Goal: Check status: Check status

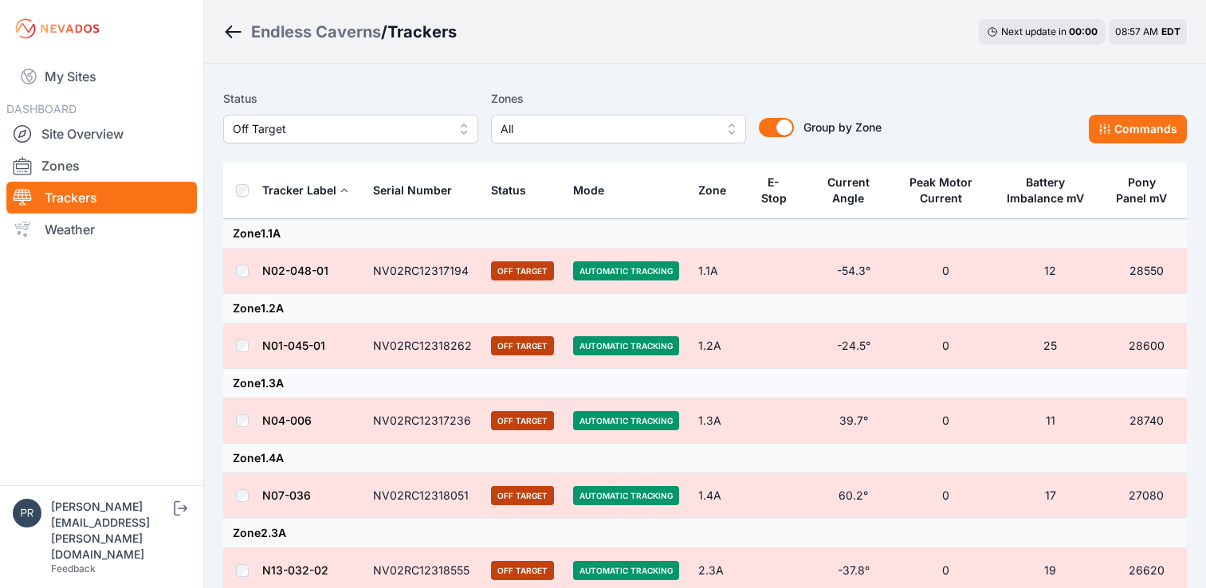
scroll to position [73, 0]
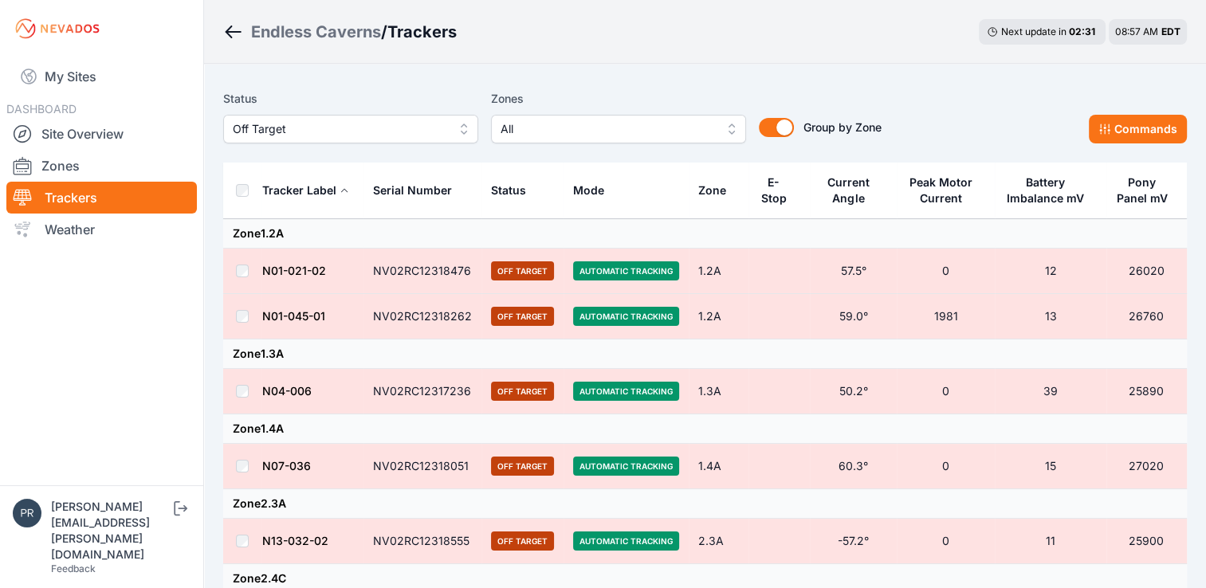
click at [457, 135] on button "Off Target" at bounding box center [350, 129] width 255 height 29
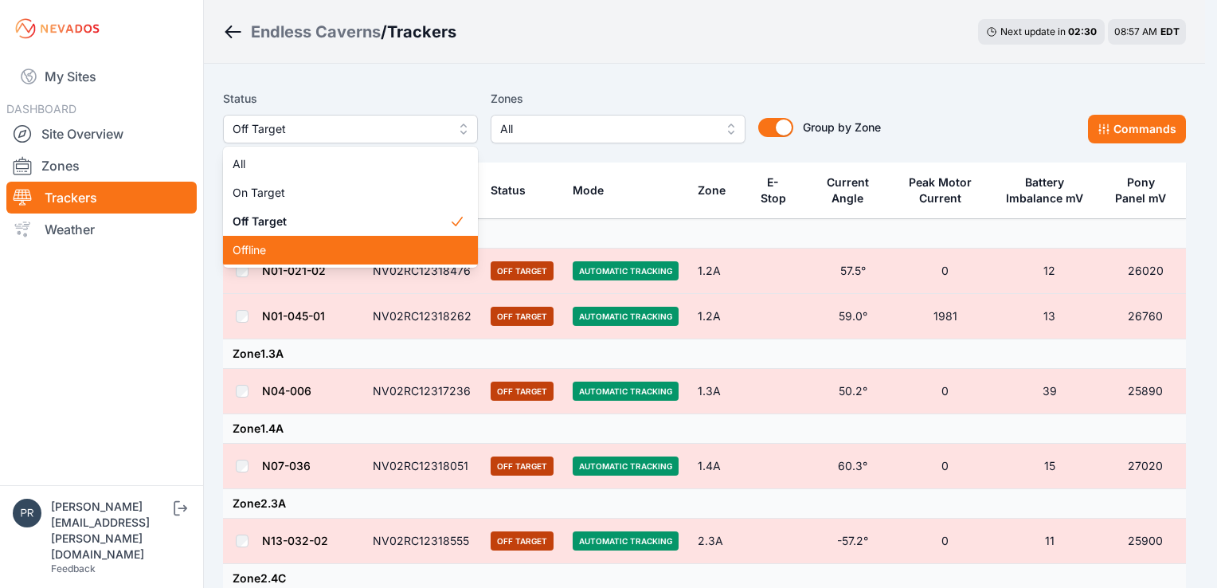
click at [404, 239] on div "Offline" at bounding box center [350, 250] width 255 height 29
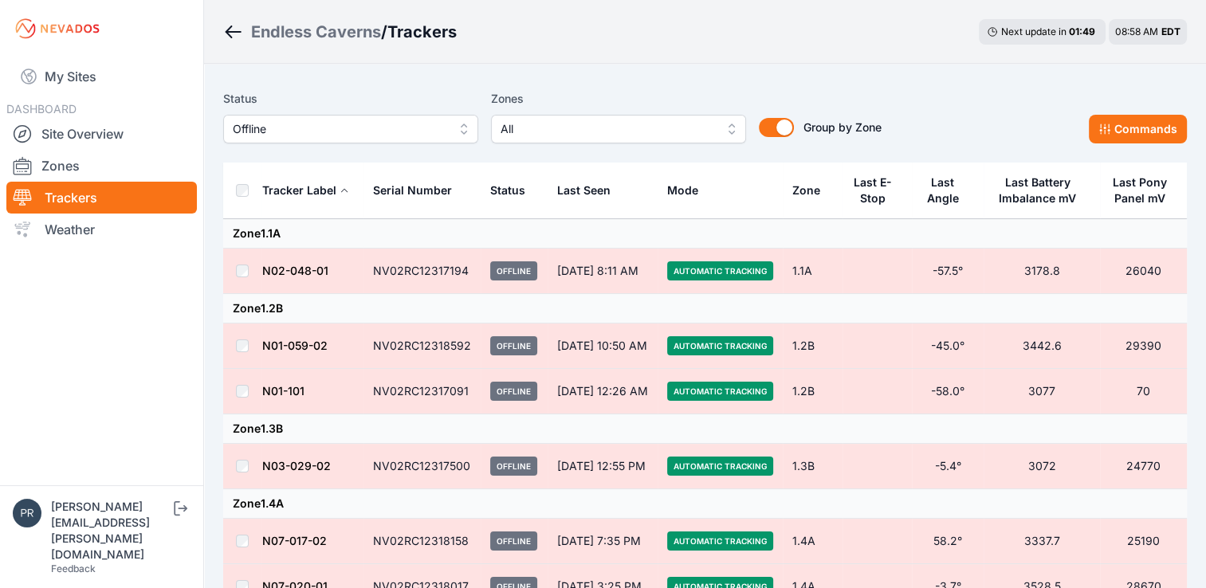
click at [410, 147] on div "Status Offline Zones All Group by Zone Group by Zone Commands" at bounding box center [704, 123] width 963 height 80
click at [418, 137] on span "Offline" at bounding box center [340, 129] width 214 height 19
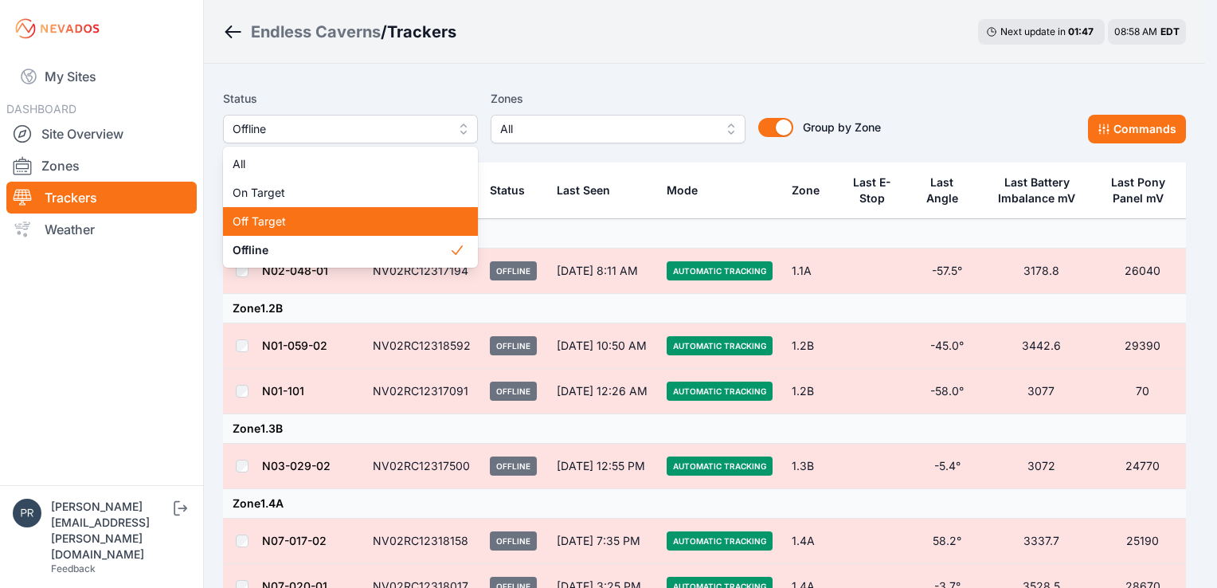
click at [378, 218] on span "Off Target" at bounding box center [341, 222] width 217 height 16
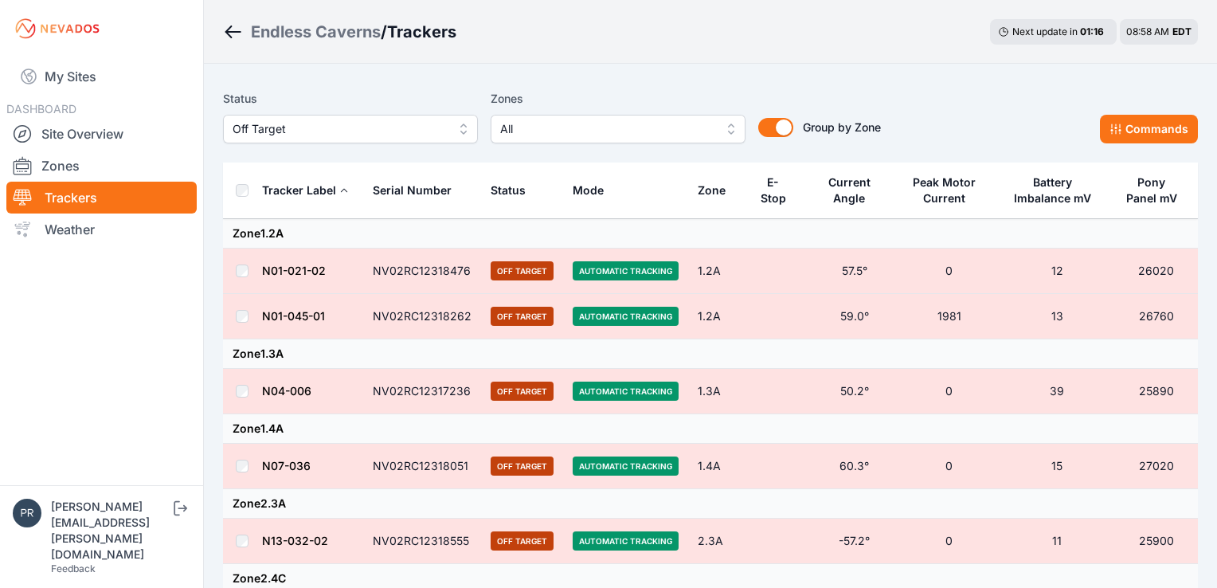
click at [462, 138] on button "Off Target" at bounding box center [350, 129] width 255 height 29
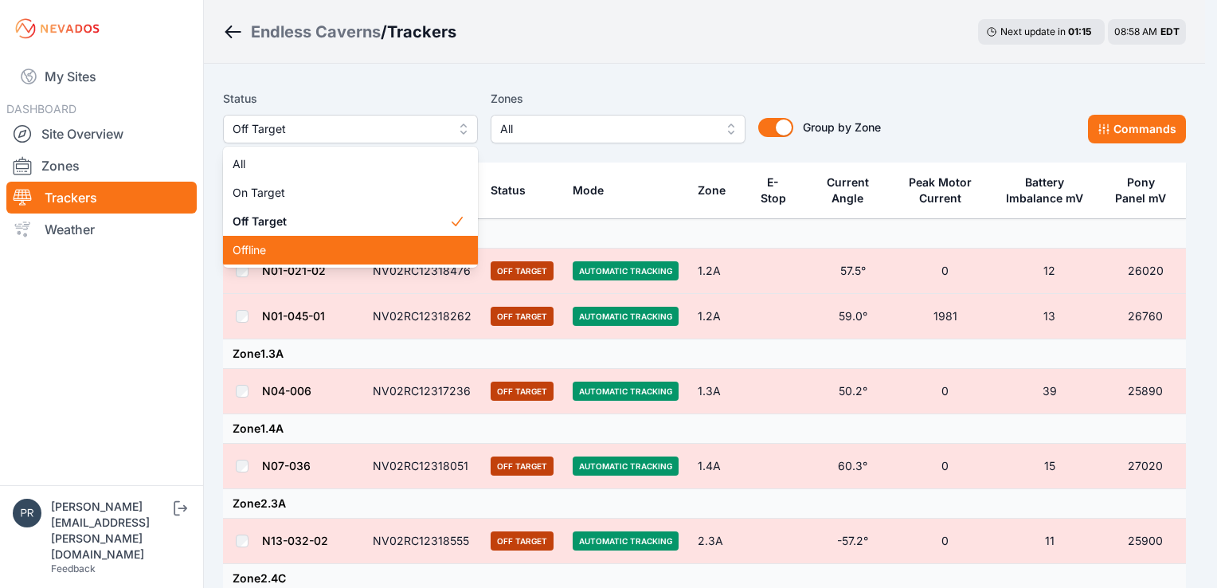
click at [421, 250] on span "Offline" at bounding box center [341, 250] width 217 height 16
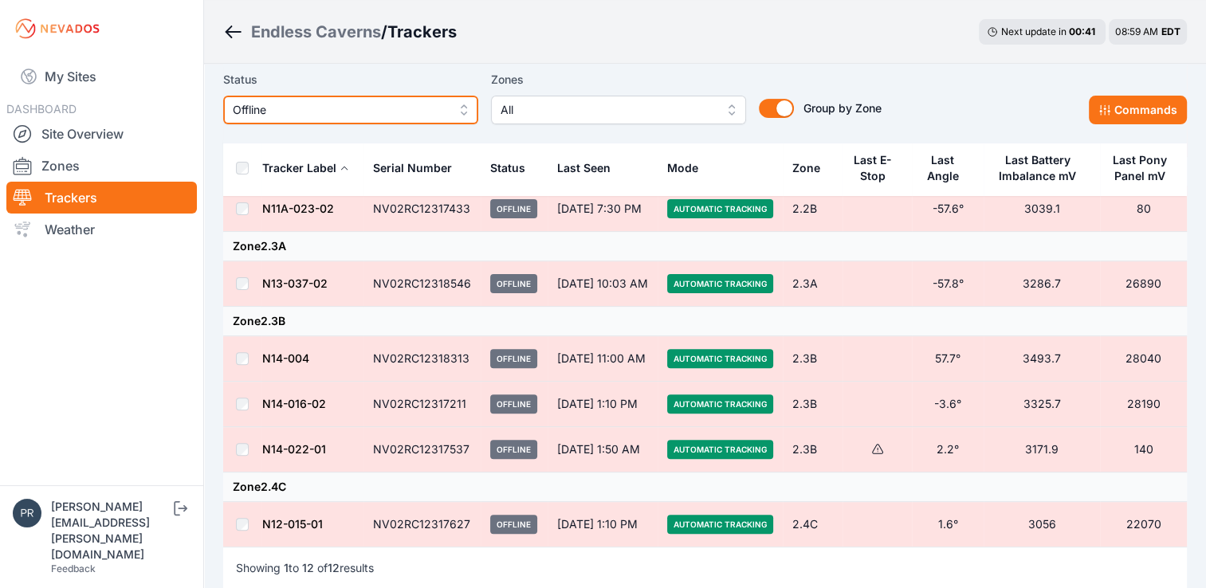
scroll to position [457, 0]
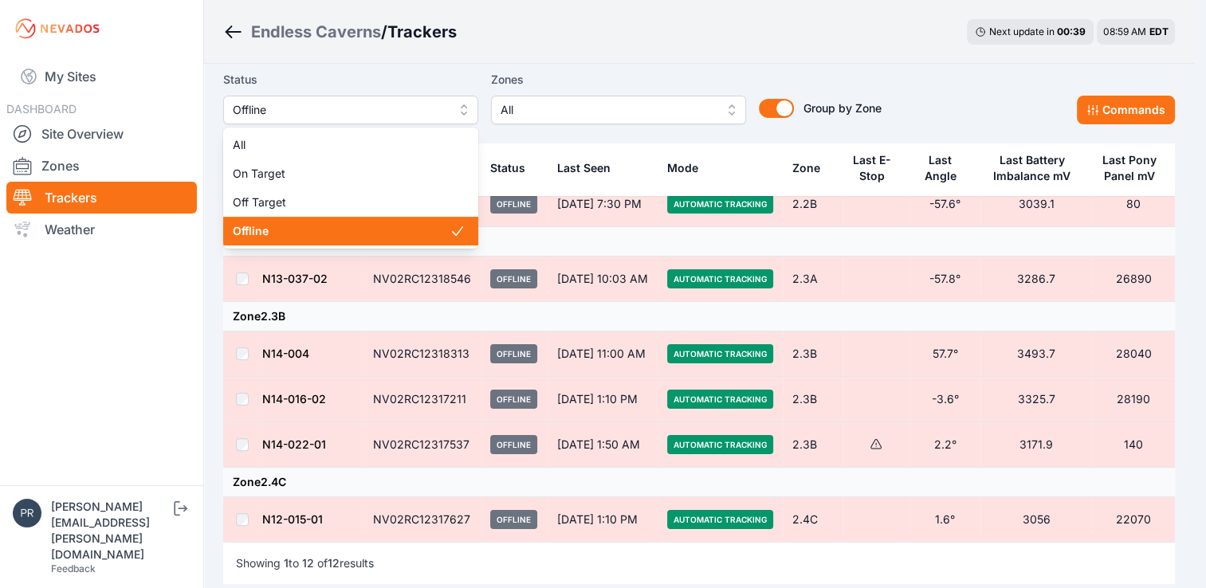
click at [450, 117] on button "Offline" at bounding box center [350, 110] width 255 height 29
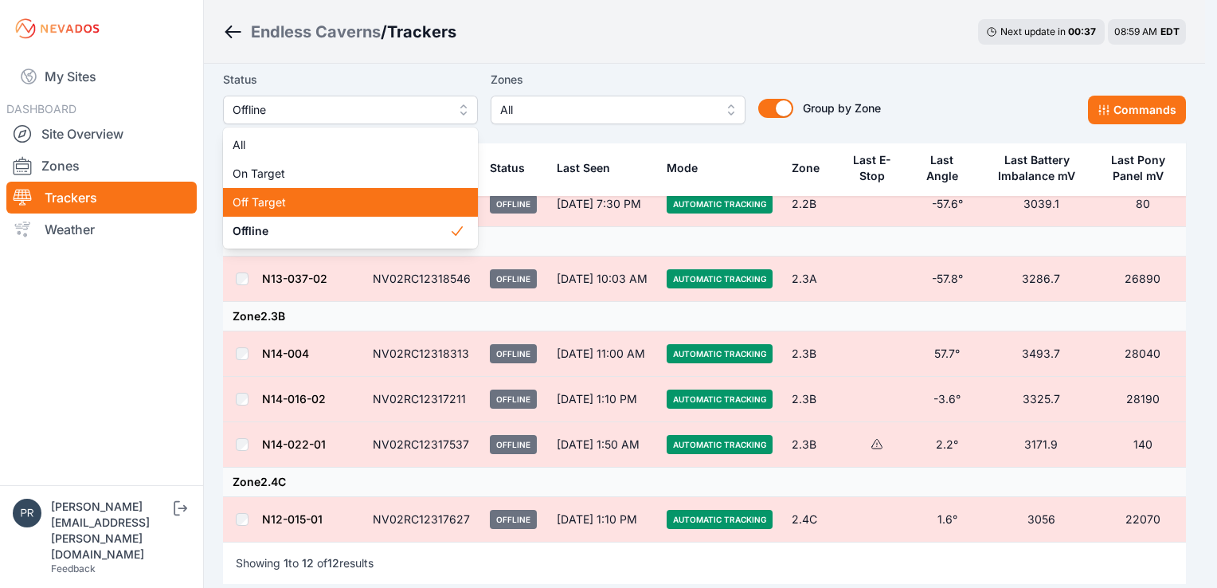
click at [406, 207] on span "Off Target" at bounding box center [341, 202] width 217 height 16
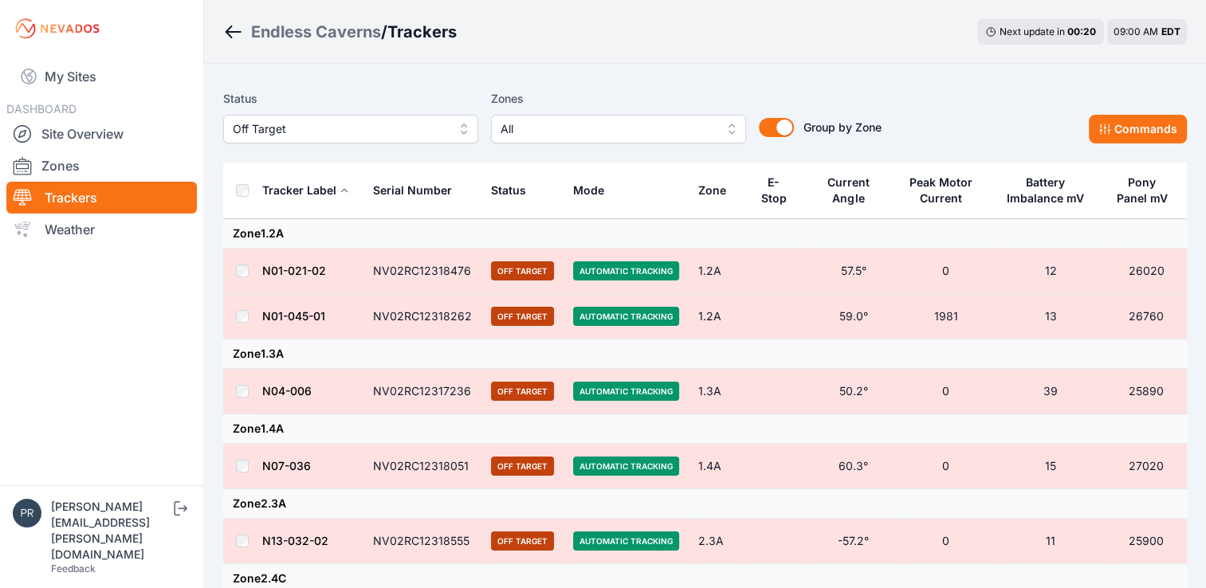
click at [471, 133] on button "Off Target" at bounding box center [350, 129] width 255 height 29
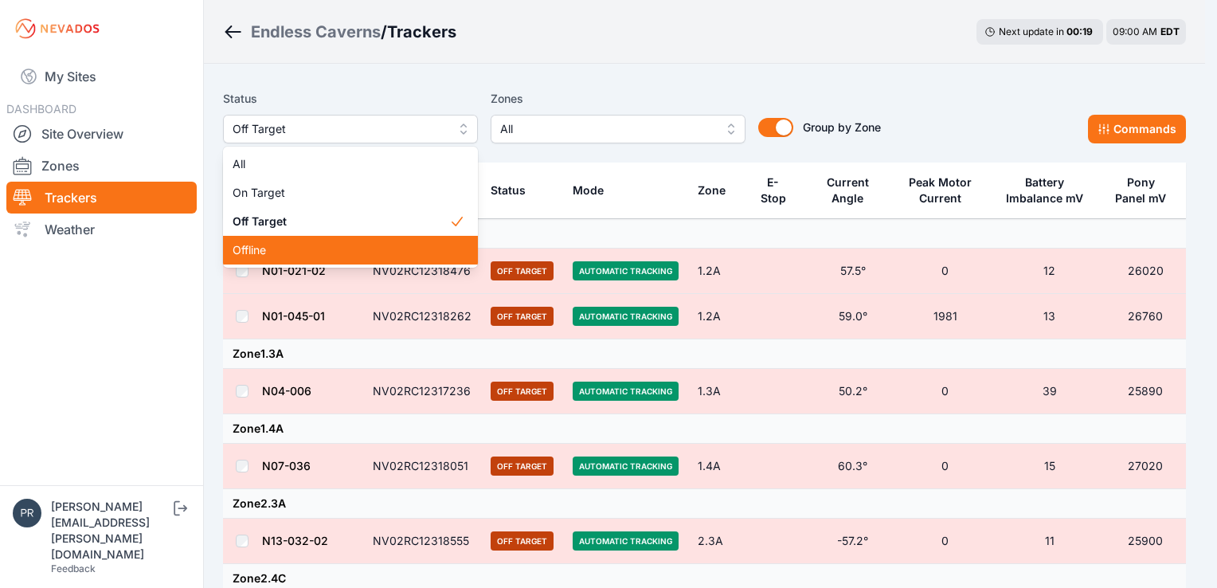
click at [414, 250] on span "Offline" at bounding box center [341, 250] width 217 height 16
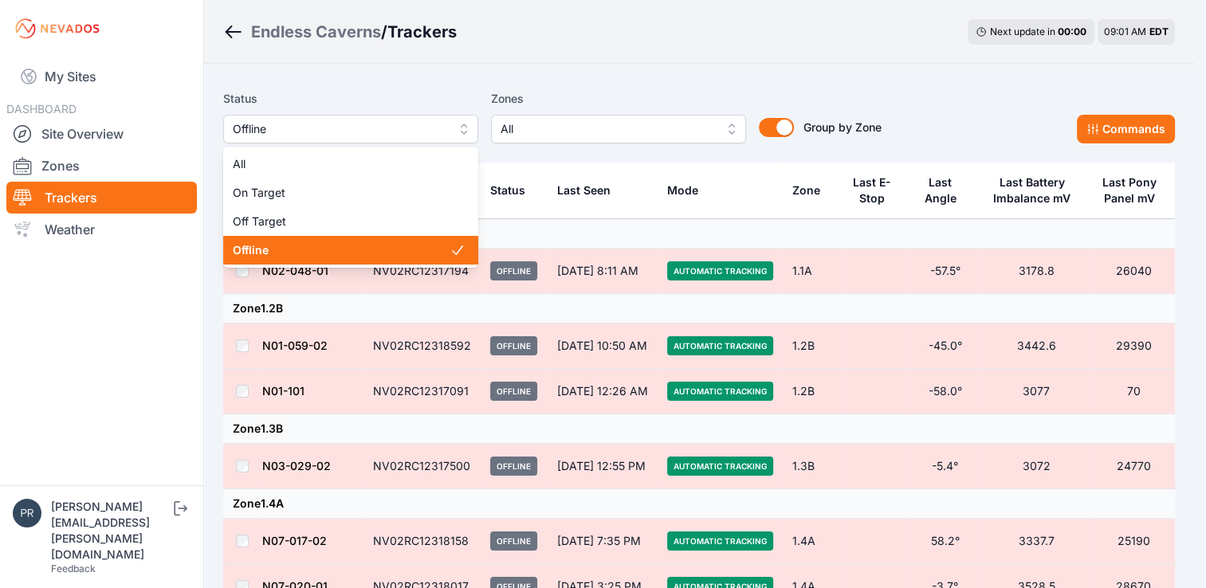
click at [418, 129] on span "Offline" at bounding box center [340, 129] width 214 height 19
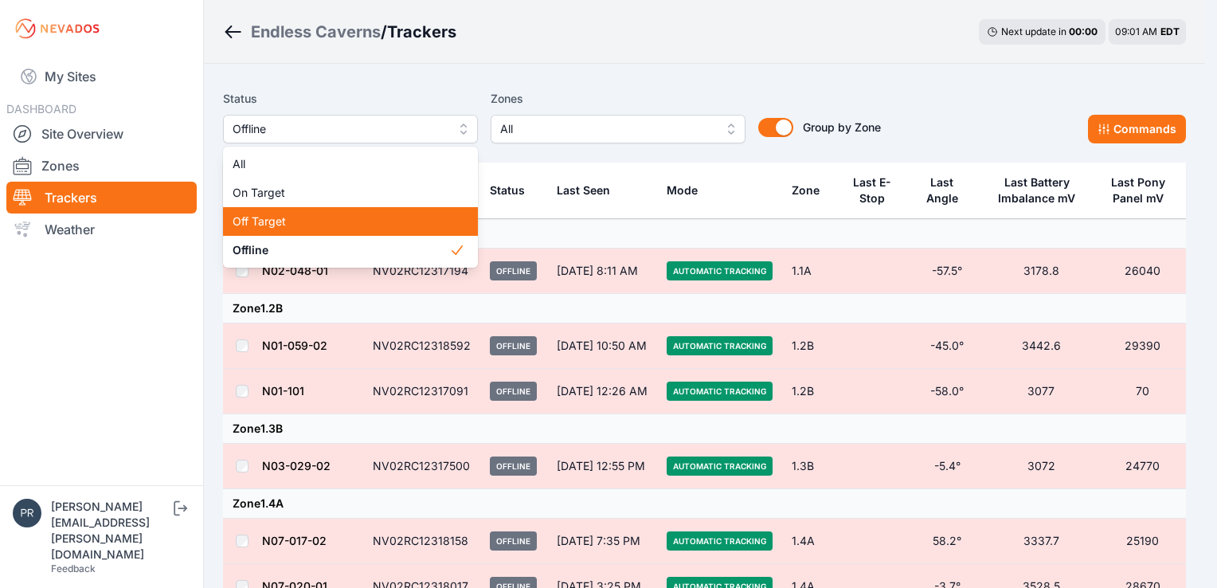
click at [413, 225] on span "Off Target" at bounding box center [341, 222] width 217 height 16
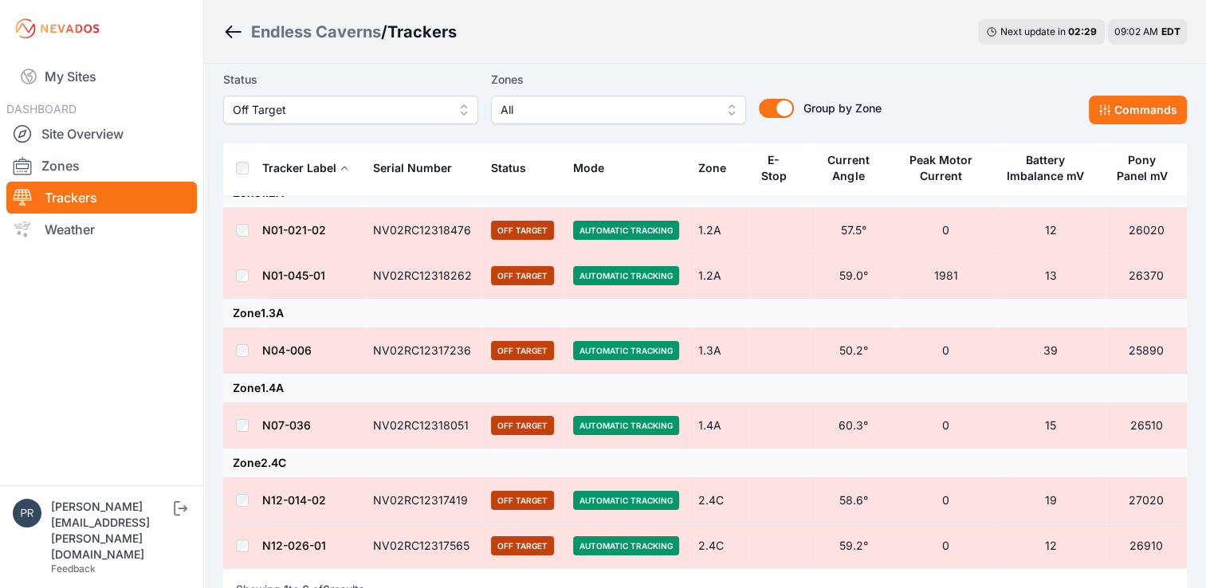
scroll to position [37, 0]
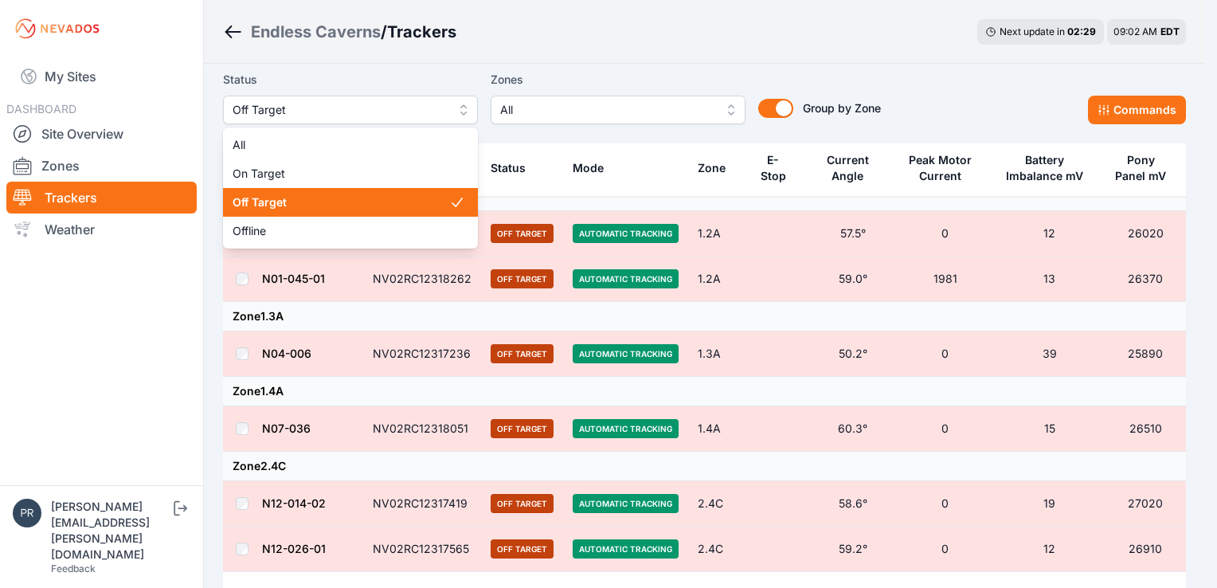
click at [465, 100] on button "Off Target" at bounding box center [350, 110] width 255 height 29
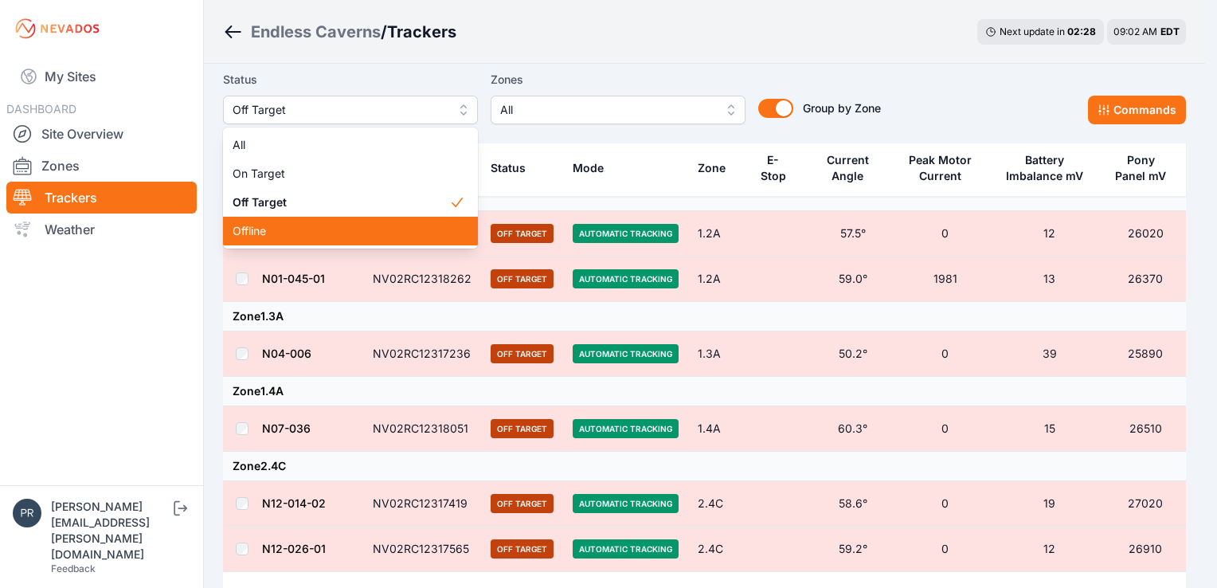
click at [415, 233] on span "Offline" at bounding box center [341, 231] width 217 height 16
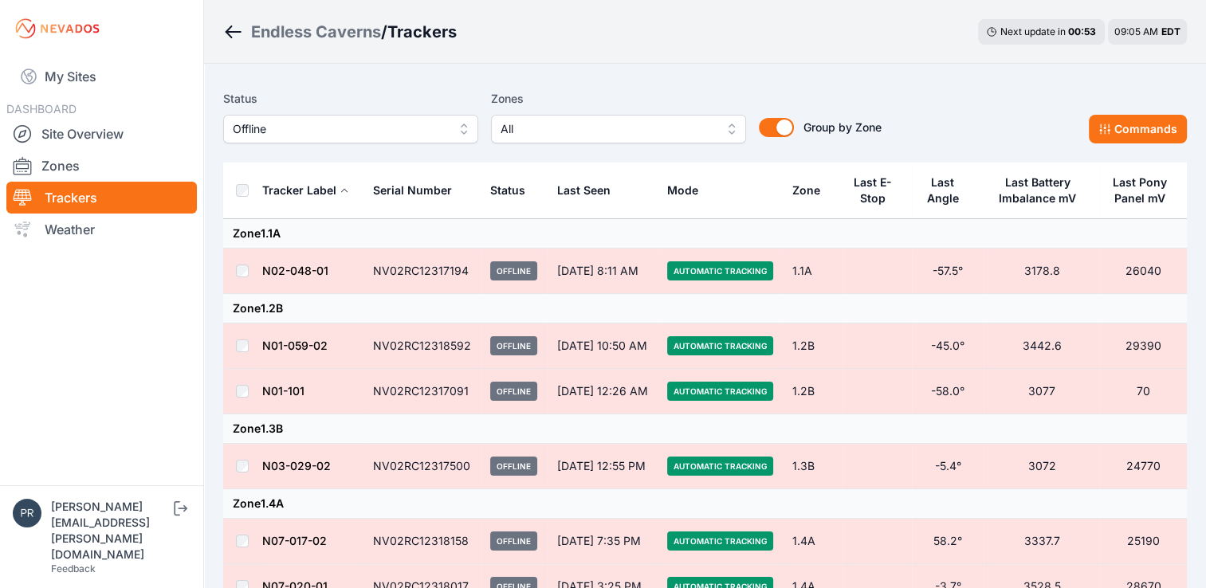
click at [405, 145] on div "Status Offline Zones All Group by Zone Group by Zone Commands" at bounding box center [704, 123] width 963 height 80
click at [426, 139] on button "Offline" at bounding box center [350, 129] width 255 height 29
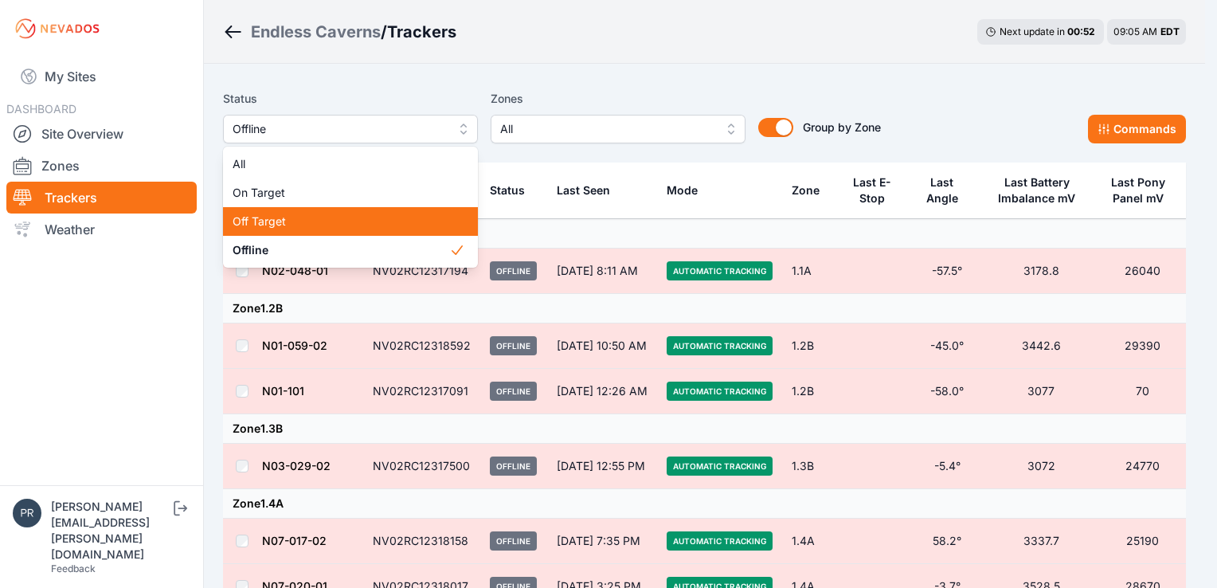
click at [410, 212] on div "Off Target" at bounding box center [350, 221] width 255 height 29
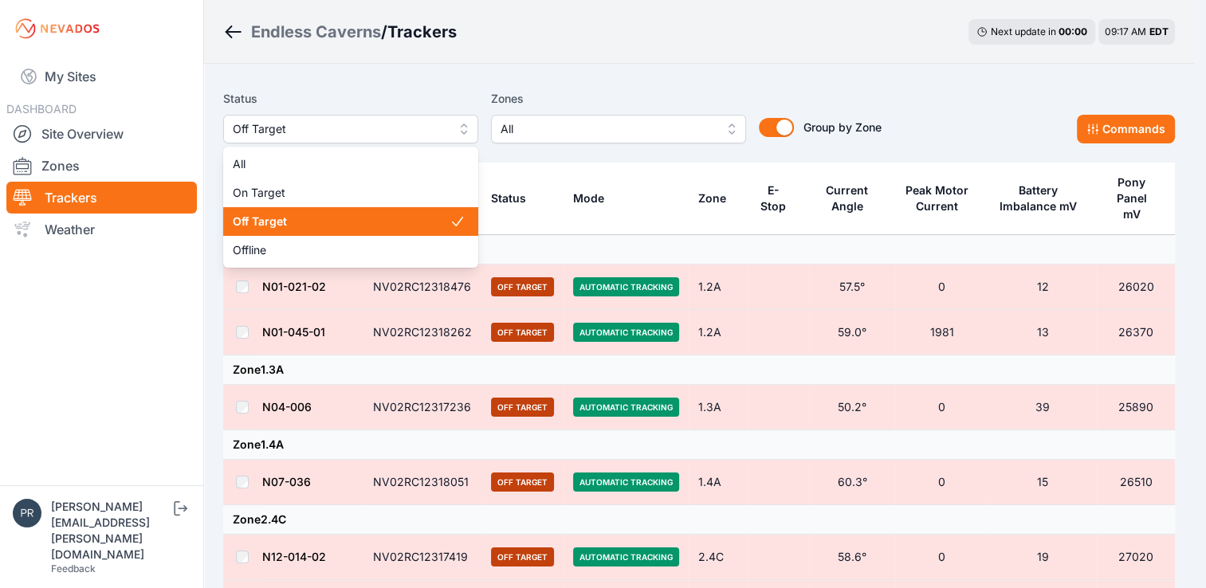
click at [427, 134] on span "Off Target" at bounding box center [340, 129] width 214 height 19
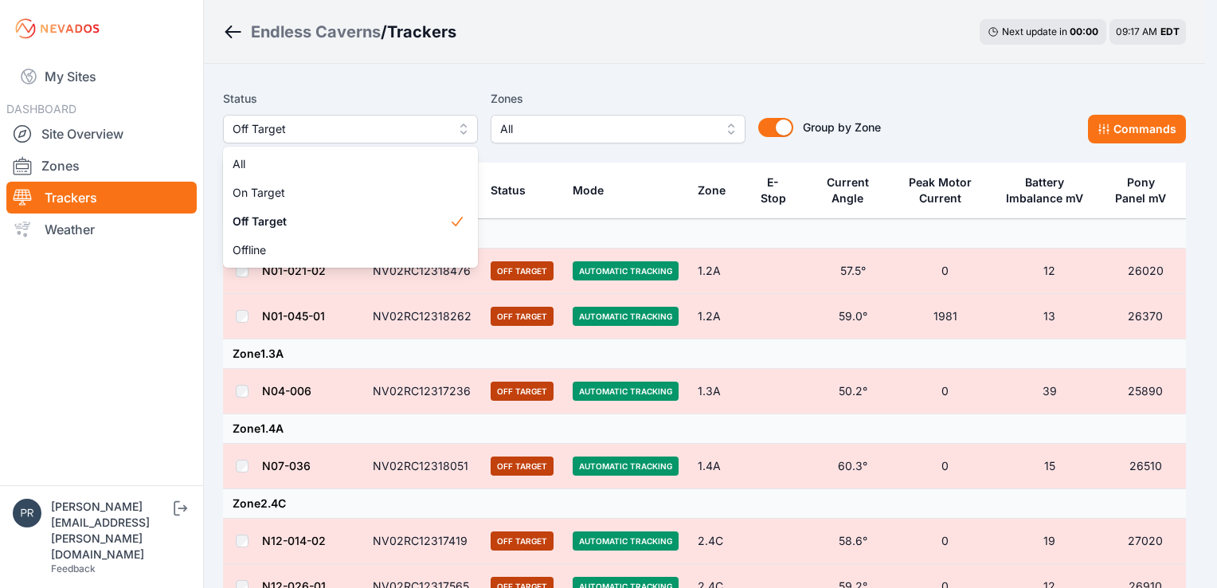
click at [166, 355] on div "Endless Caverns / Trackers Next update in 00 : 00 09:17 AM EDT Status Off Targe…" at bounding box center [603, 385] width 1206 height 770
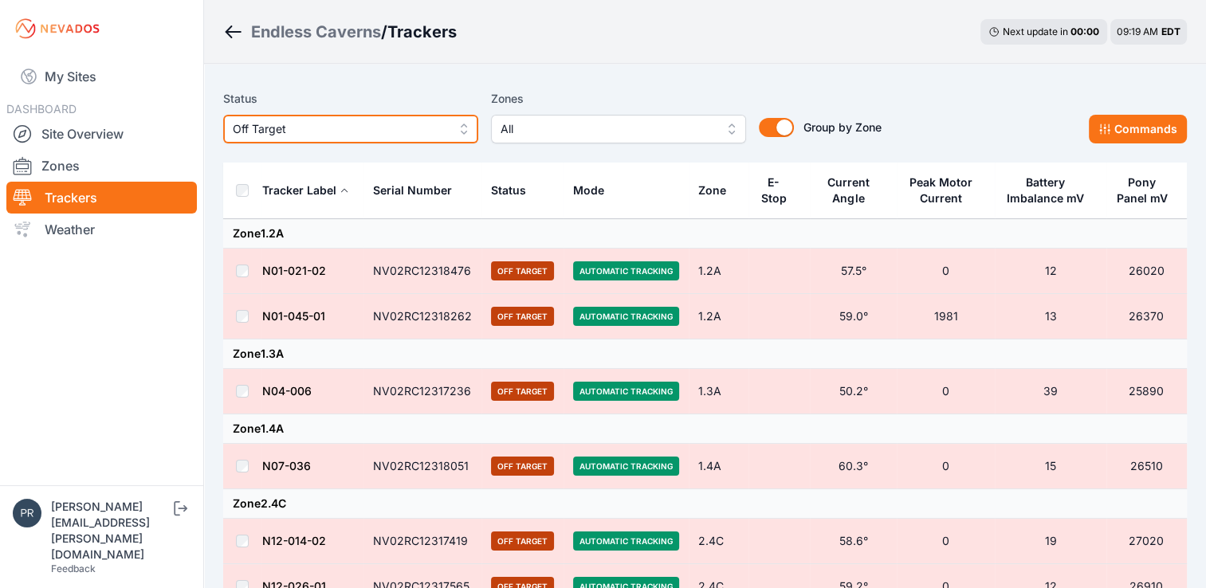
scroll to position [1, 0]
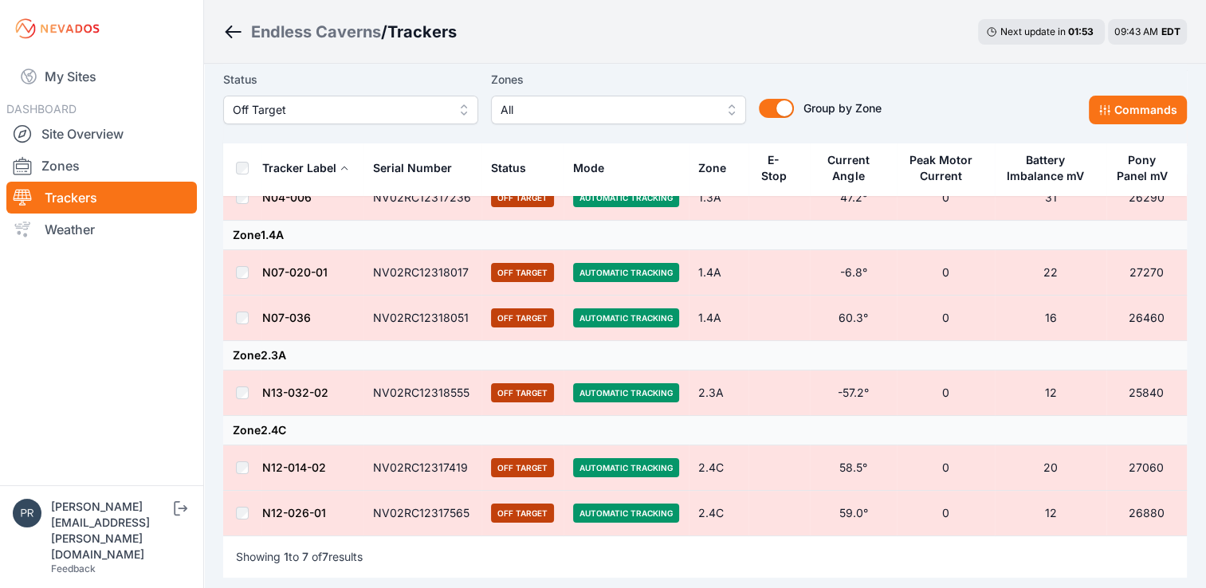
scroll to position [149, 0]
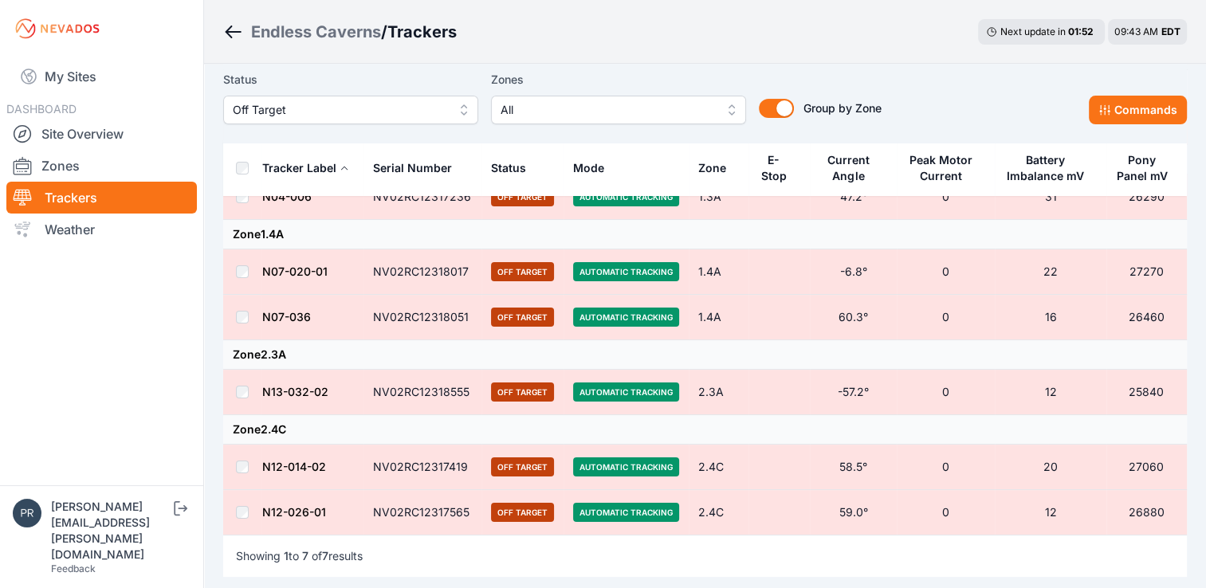
click at [411, 104] on span "Off Target" at bounding box center [340, 109] width 214 height 19
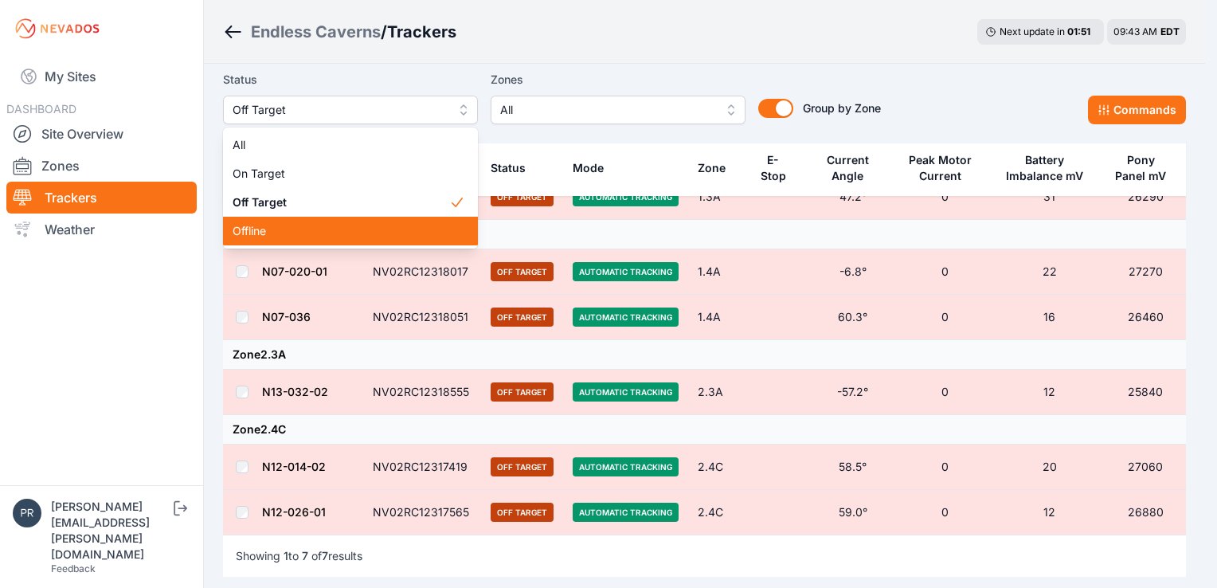
click at [386, 232] on span "Offline" at bounding box center [341, 231] width 217 height 16
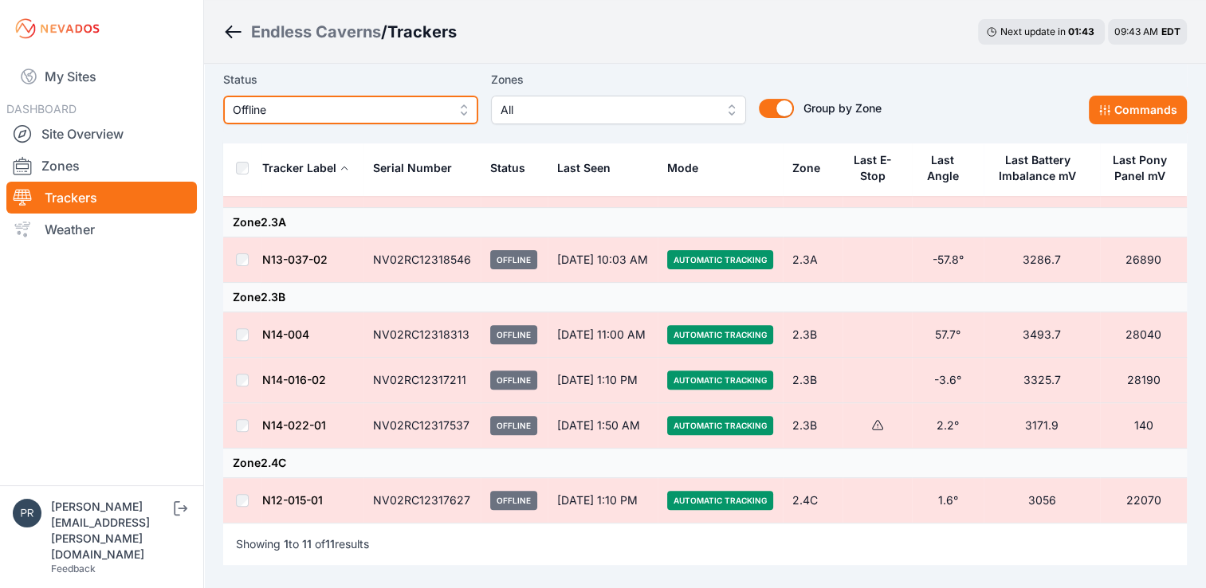
scroll to position [461, 0]
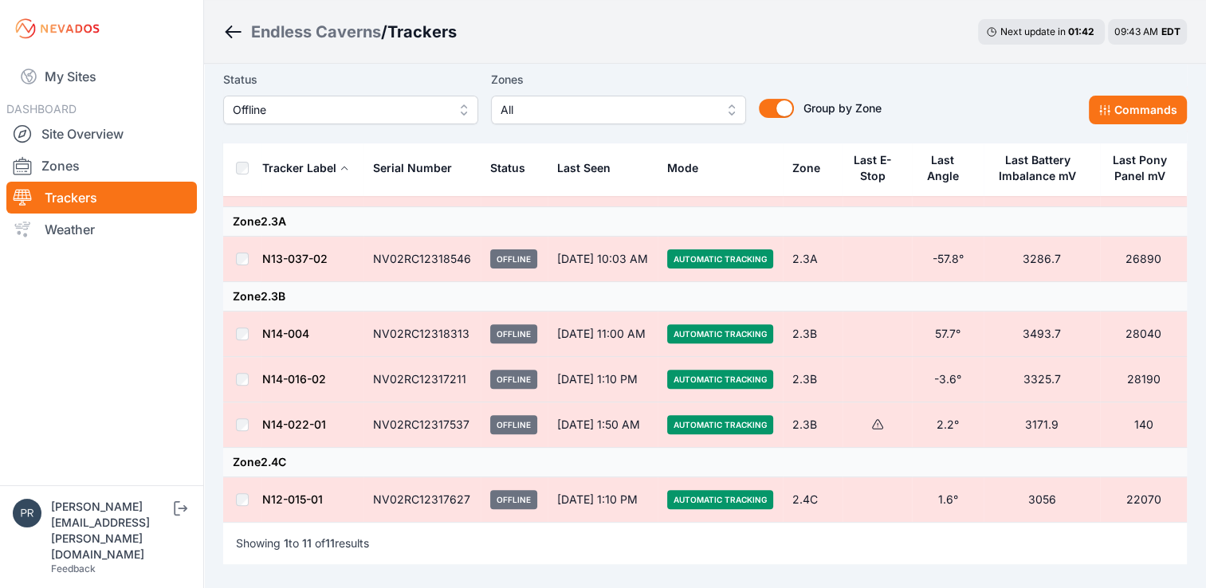
click at [436, 120] on button "Offline" at bounding box center [350, 110] width 255 height 29
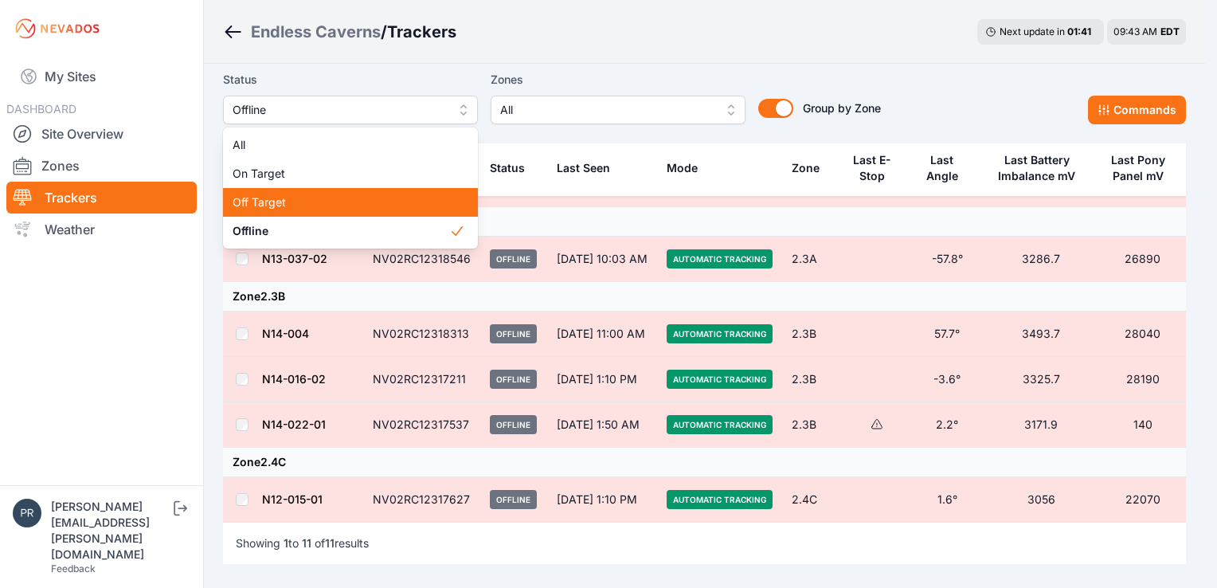
click at [403, 207] on span "Off Target" at bounding box center [341, 202] width 217 height 16
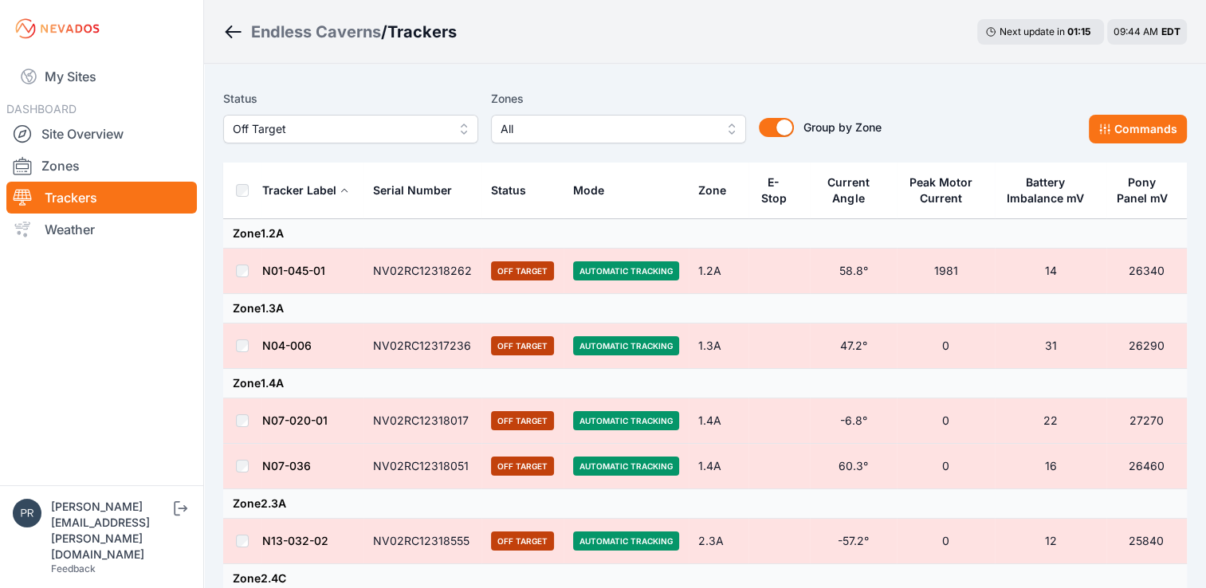
click at [399, 127] on span "Off Target" at bounding box center [340, 129] width 214 height 19
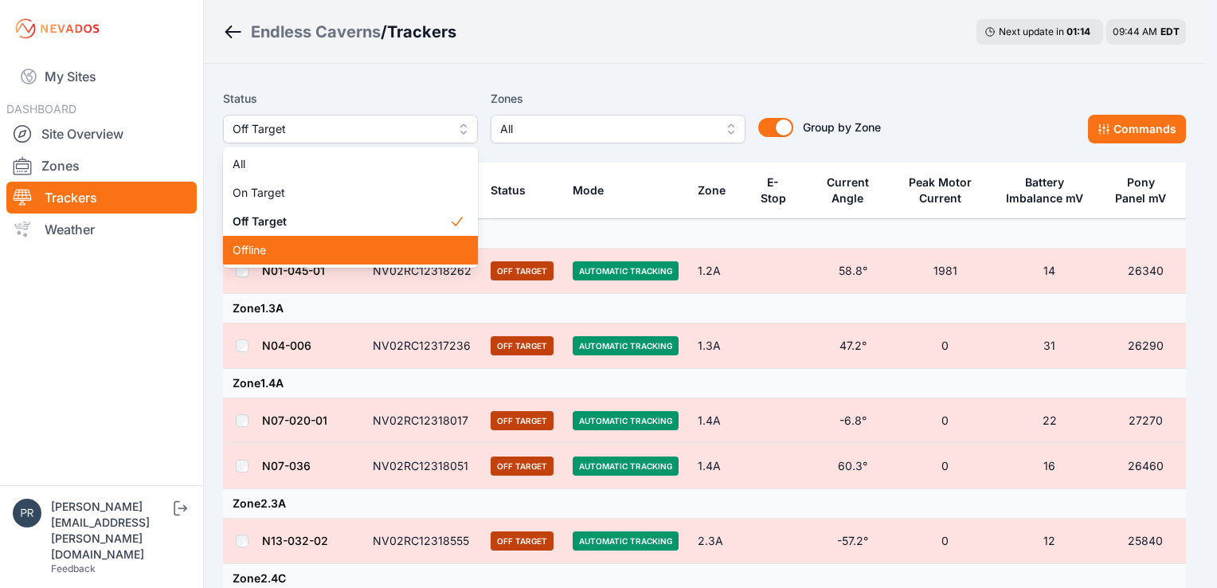
click at [370, 250] on span "Offline" at bounding box center [341, 250] width 217 height 16
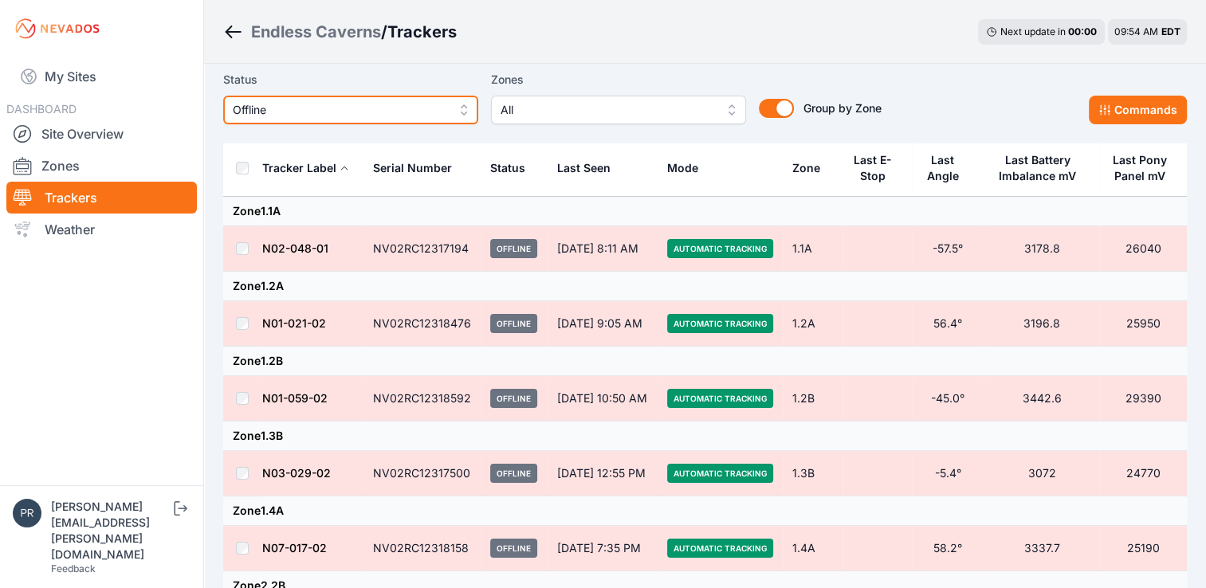
scroll to position [16, 0]
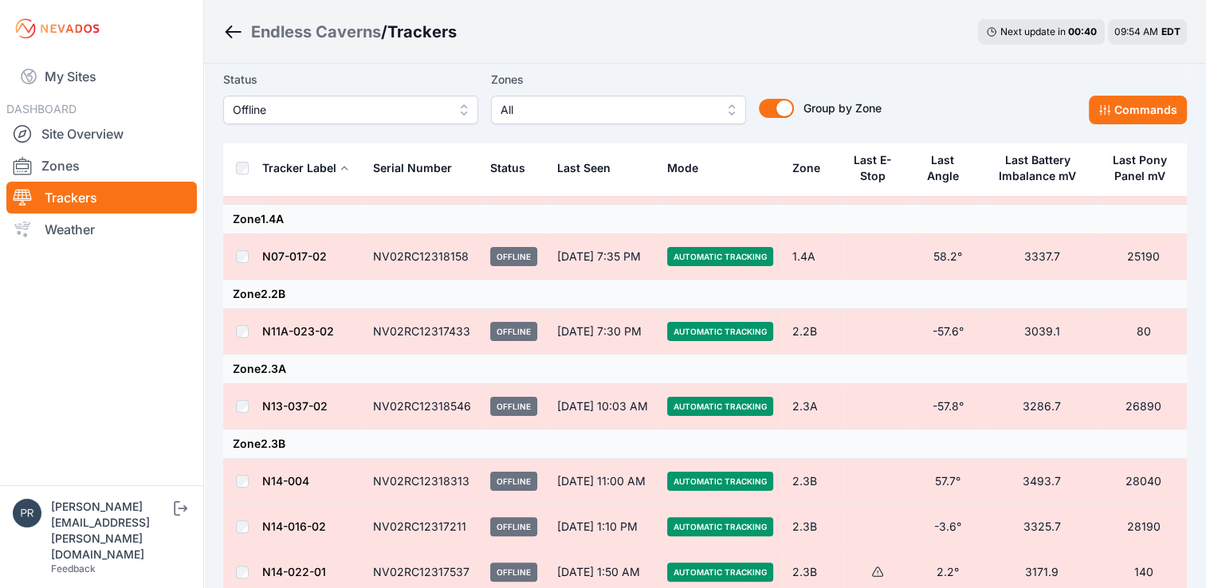
scroll to position [432, 0]
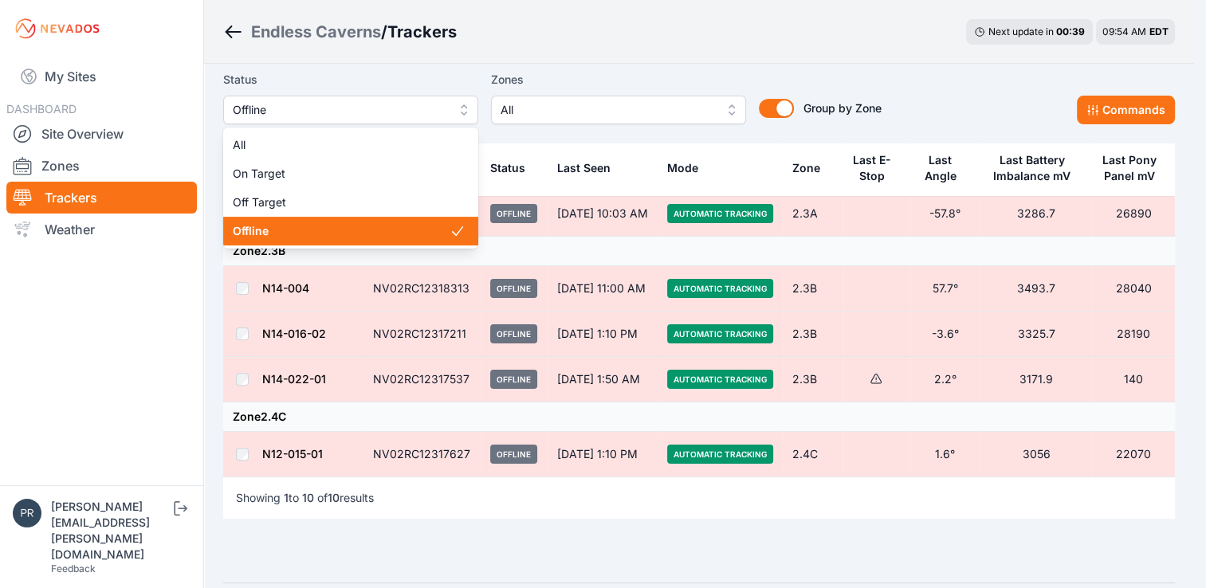
click at [423, 113] on span "Offline" at bounding box center [340, 109] width 214 height 19
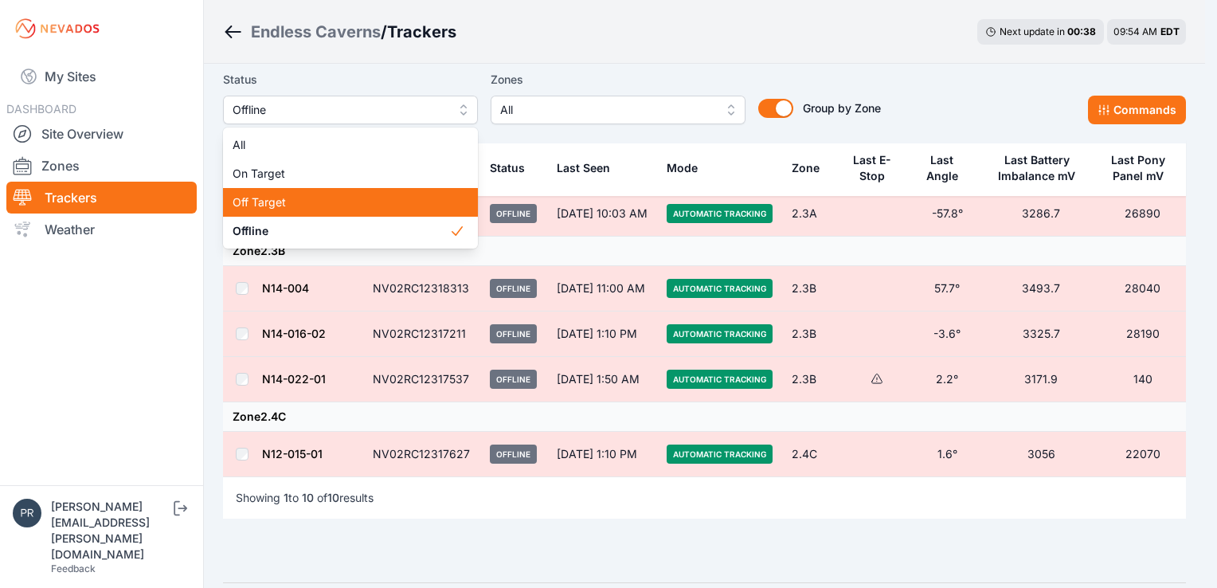
click at [427, 196] on span "Off Target" at bounding box center [341, 202] width 217 height 16
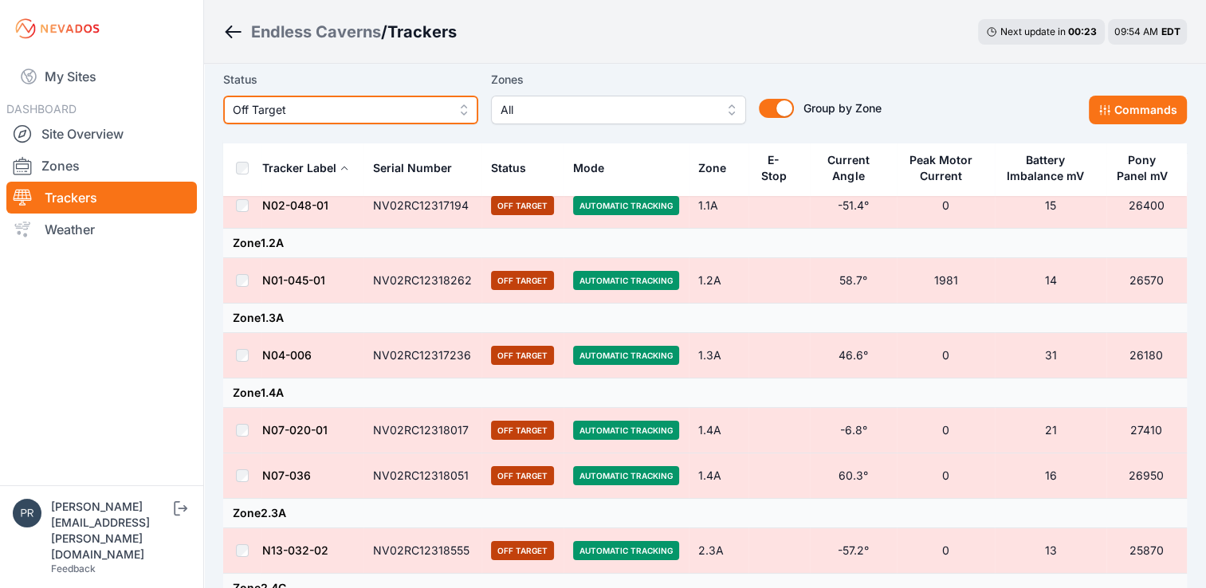
scroll to position [67, 0]
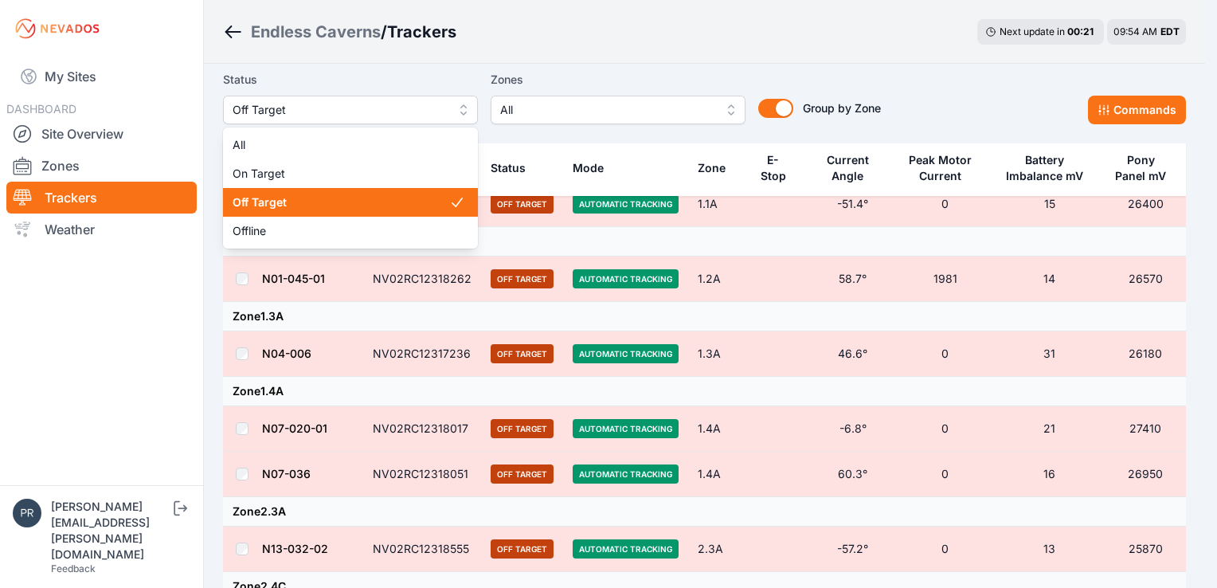
click at [442, 106] on span "Off Target" at bounding box center [340, 109] width 214 height 19
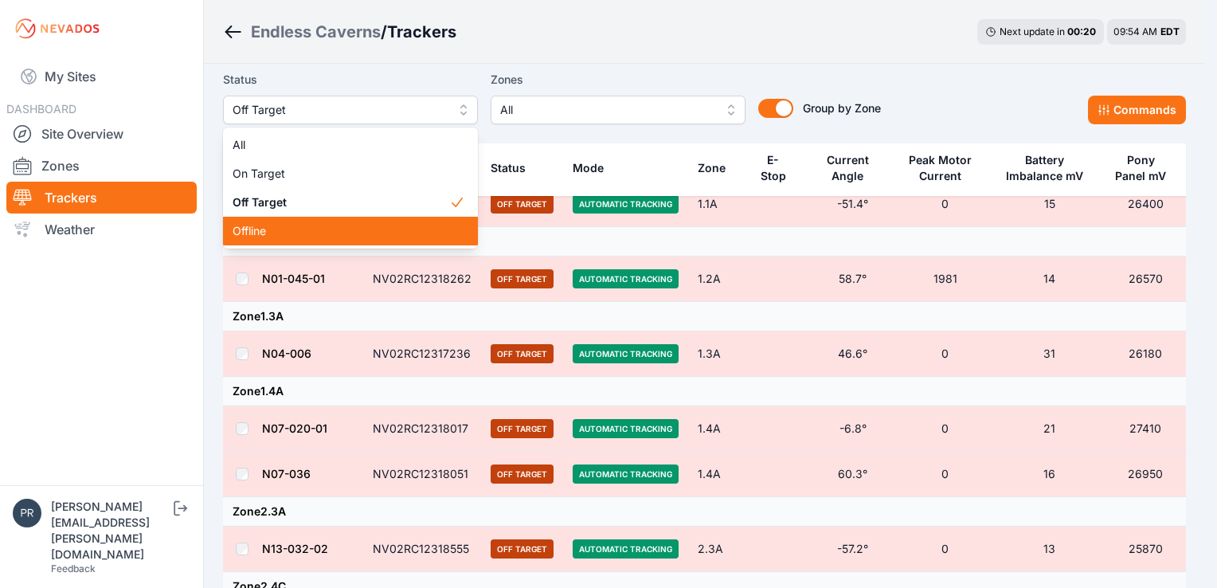
click at [405, 233] on span "Offline" at bounding box center [341, 231] width 217 height 16
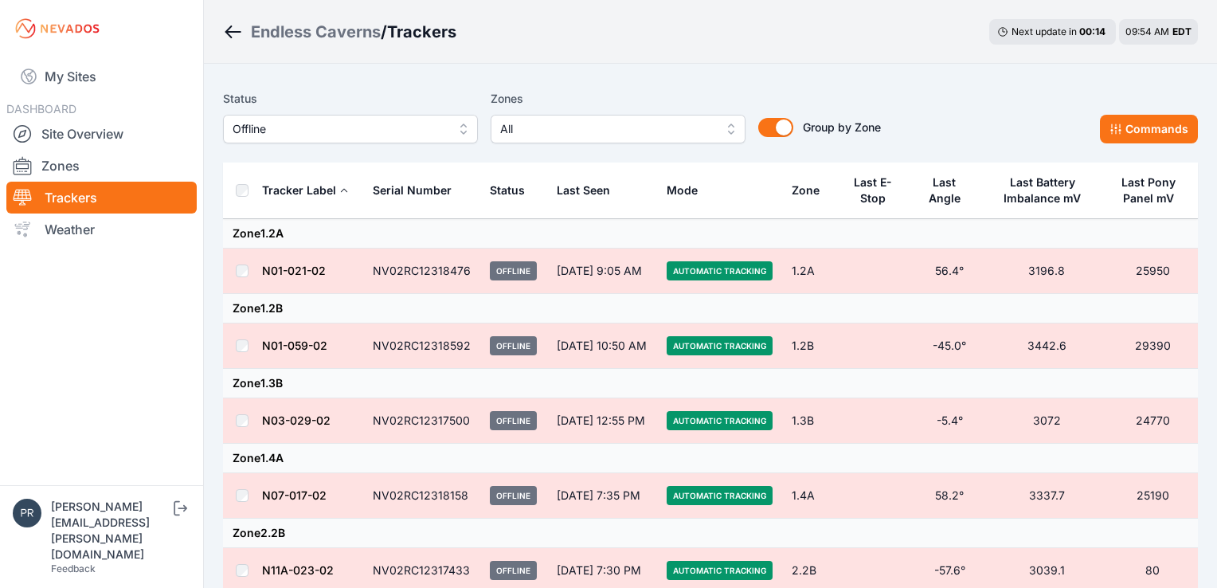
click at [435, 137] on span "Offline" at bounding box center [340, 129] width 214 height 19
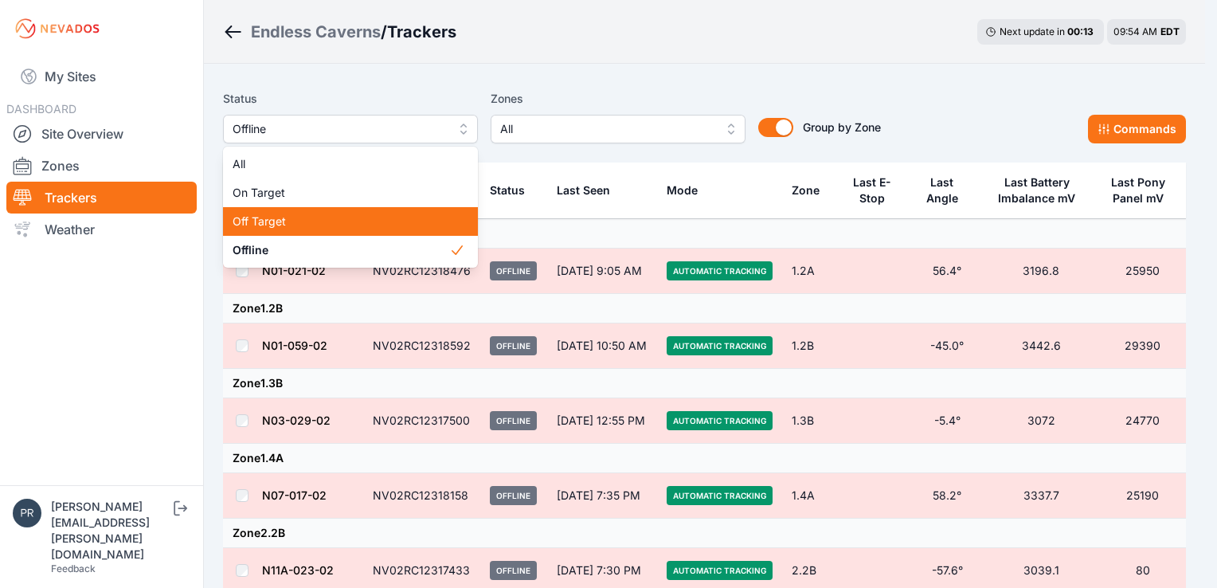
click at [418, 212] on div "Off Target" at bounding box center [350, 221] width 255 height 29
